Goal: Browse casually: Explore the website without a specific task or goal

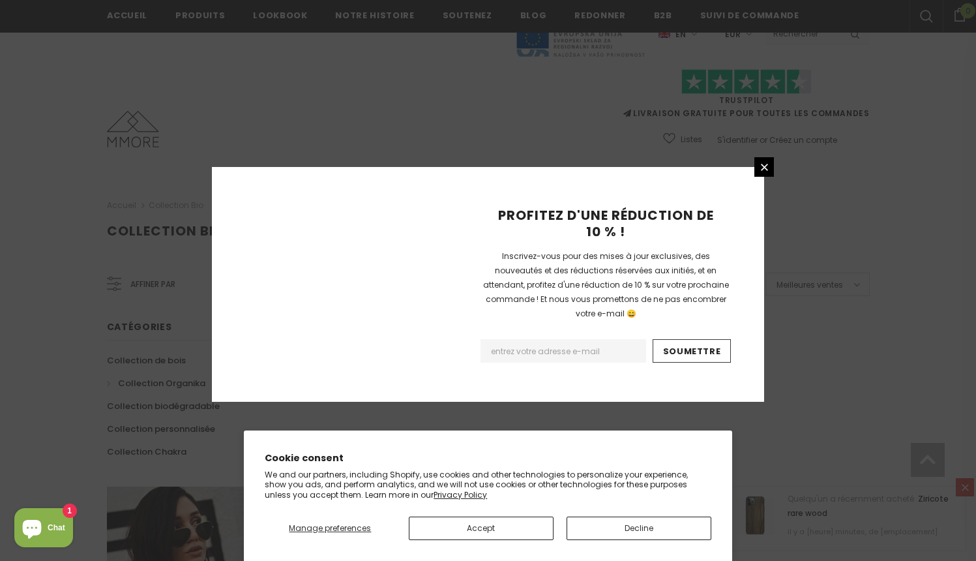
scroll to position [807, 0]
